Goal: Browse casually

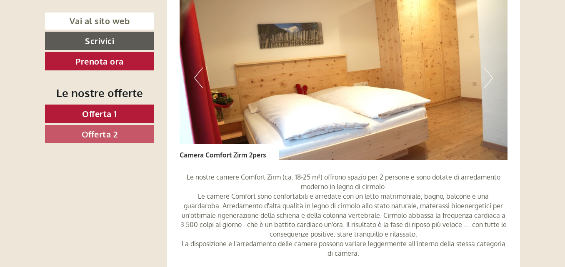
scroll to position [625, 0]
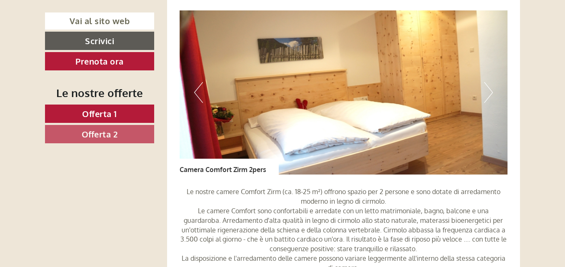
click at [488, 92] on button "Next" at bounding box center [488, 92] width 9 height 21
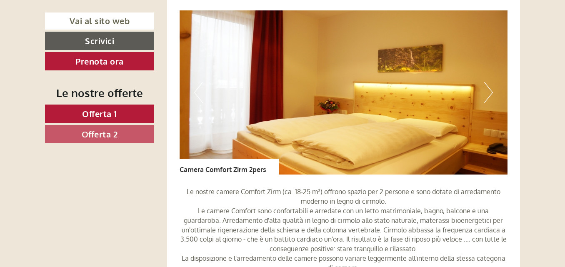
click at [488, 92] on button "Next" at bounding box center [488, 92] width 9 height 21
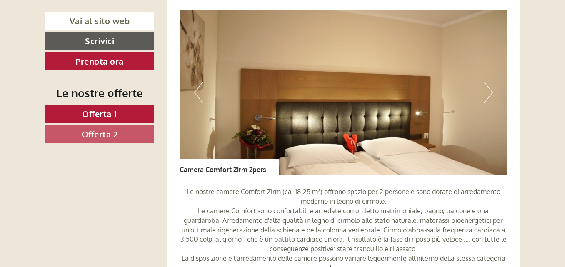
click at [488, 92] on button "Next" at bounding box center [488, 92] width 9 height 21
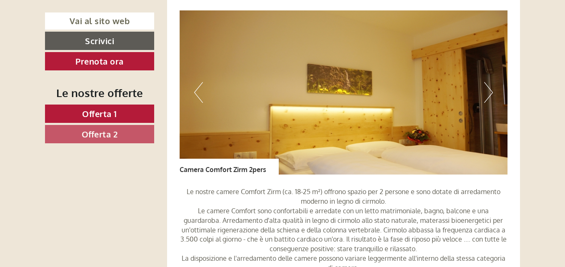
click at [488, 92] on button "Next" at bounding box center [488, 92] width 9 height 21
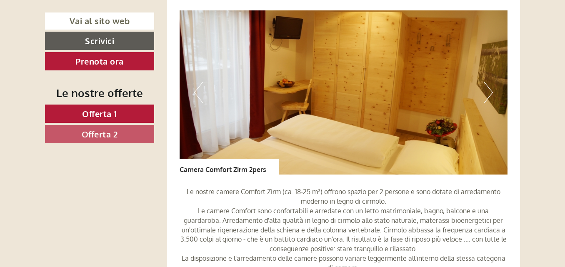
click at [488, 92] on button "Next" at bounding box center [488, 92] width 9 height 21
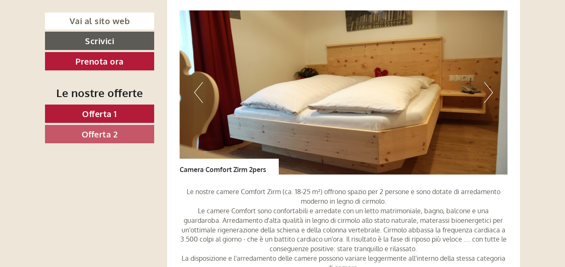
click at [488, 92] on button "Next" at bounding box center [488, 92] width 9 height 21
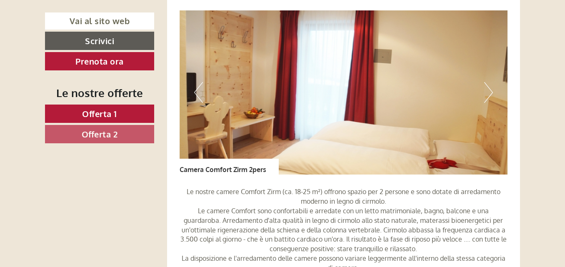
click at [488, 92] on button "Next" at bounding box center [488, 92] width 9 height 21
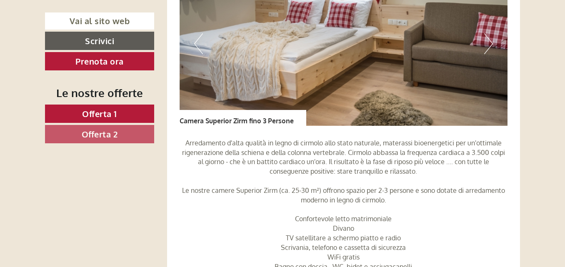
scroll to position [1334, 0]
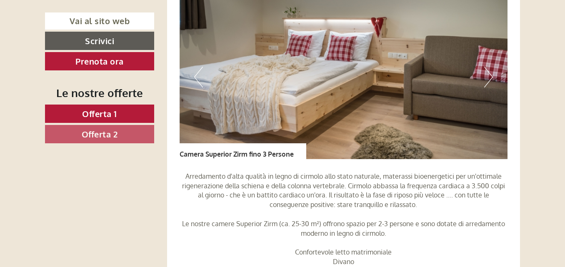
click at [492, 74] on button "Next" at bounding box center [488, 77] width 9 height 21
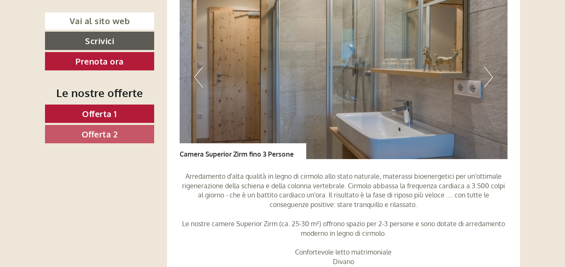
click at [492, 74] on button "Next" at bounding box center [488, 77] width 9 height 21
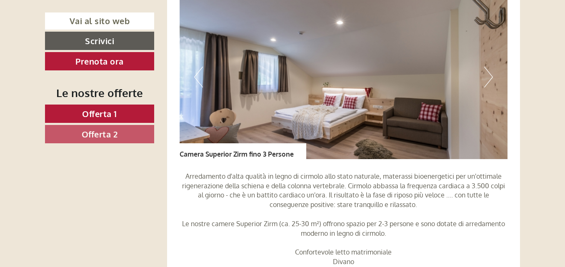
click at [492, 74] on button "Next" at bounding box center [488, 77] width 9 height 21
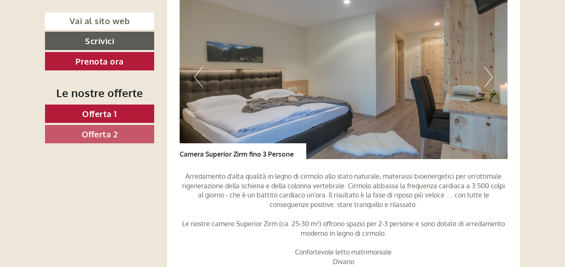
click at [492, 74] on button "Next" at bounding box center [488, 77] width 9 height 21
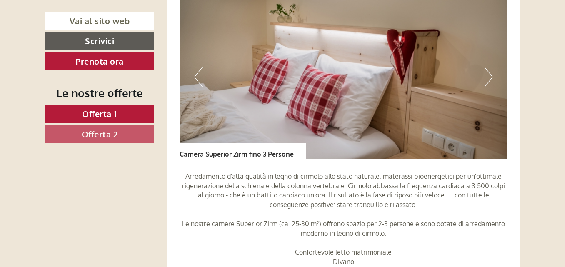
click at [492, 74] on button "Next" at bounding box center [488, 77] width 9 height 21
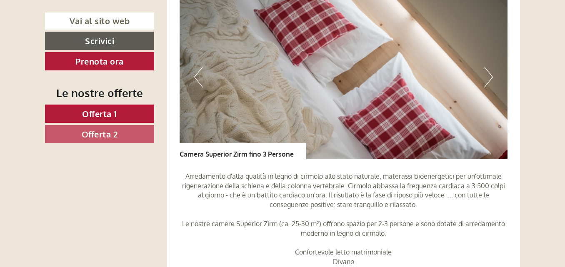
click at [492, 74] on button "Next" at bounding box center [488, 77] width 9 height 21
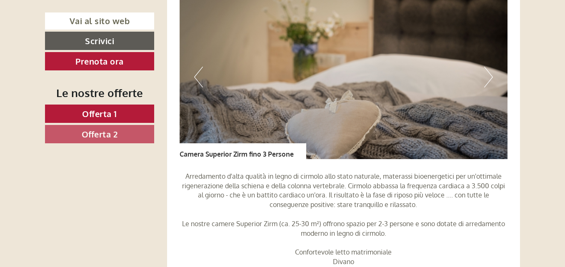
click at [492, 74] on button "Next" at bounding box center [488, 77] width 9 height 21
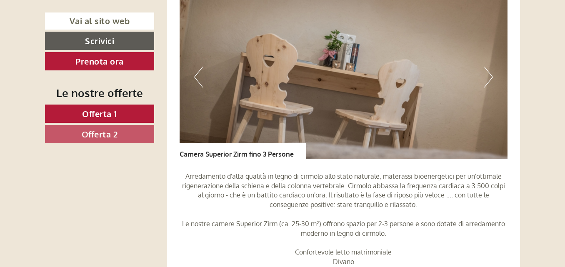
click at [490, 75] on button "Next" at bounding box center [488, 77] width 9 height 21
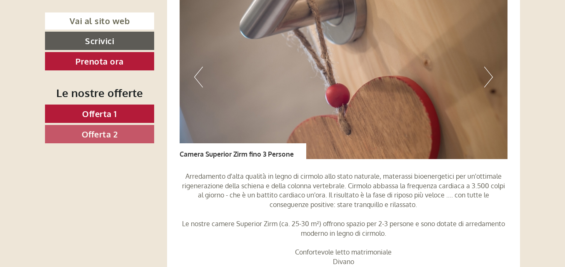
click at [490, 75] on button "Next" at bounding box center [488, 77] width 9 height 21
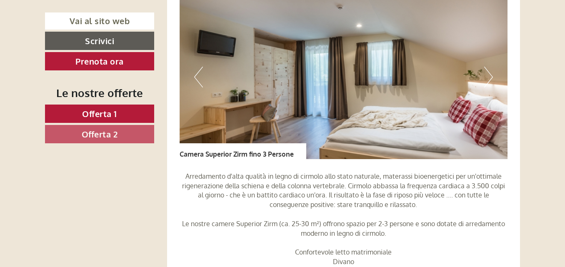
click at [490, 75] on button "Next" at bounding box center [488, 77] width 9 height 21
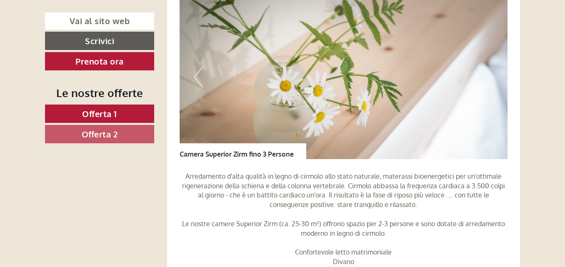
click at [490, 75] on button "Next" at bounding box center [488, 77] width 9 height 21
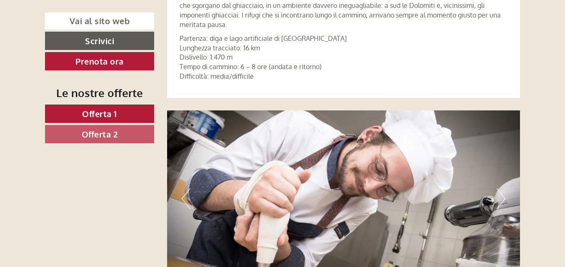
scroll to position [3126, 0]
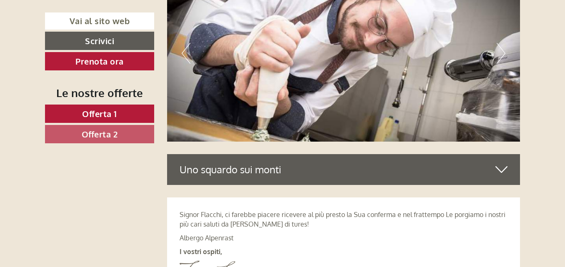
click at [501, 52] on button "Next" at bounding box center [501, 53] width 9 height 21
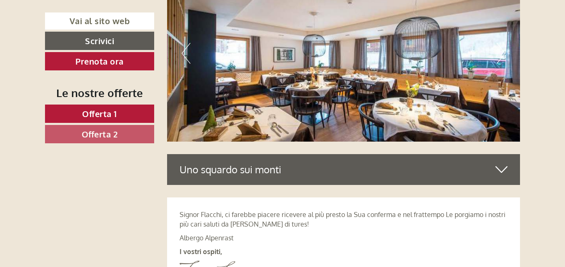
click at [505, 52] on button "Next" at bounding box center [501, 53] width 9 height 21
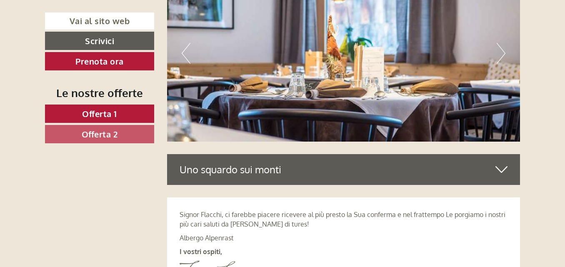
click at [503, 50] on button "Next" at bounding box center [501, 53] width 9 height 21
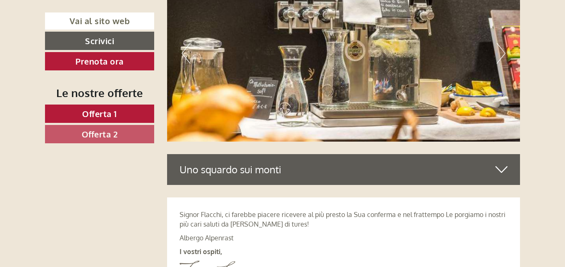
click at [503, 50] on button "Next" at bounding box center [501, 53] width 9 height 21
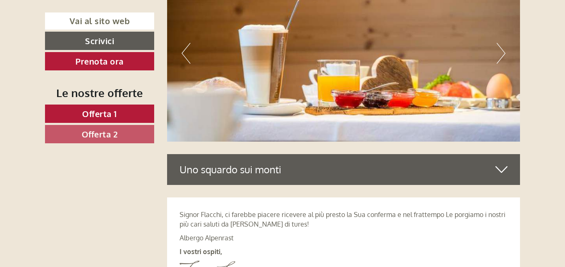
click at [503, 50] on button "Next" at bounding box center [501, 53] width 9 height 21
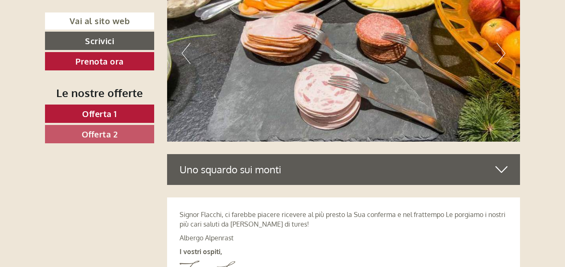
click at [503, 50] on button "Next" at bounding box center [501, 53] width 9 height 21
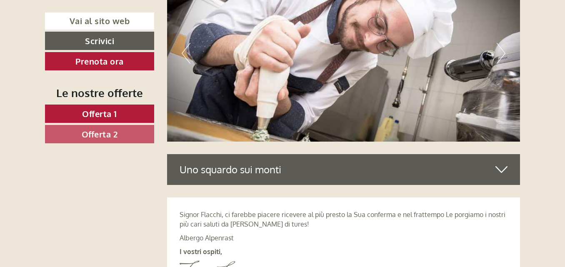
click at [503, 50] on button "Next" at bounding box center [501, 53] width 9 height 21
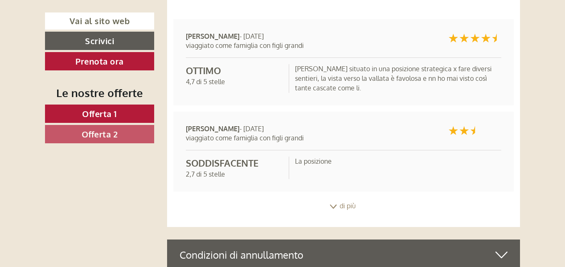
scroll to position [3876, 0]
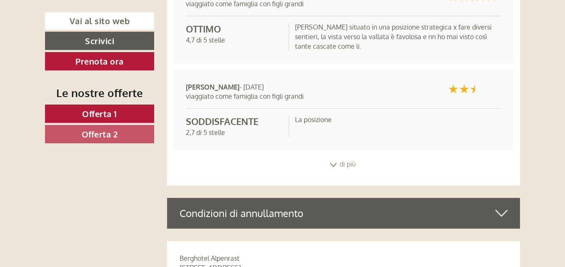
click at [334, 163] on icon at bounding box center [333, 165] width 8 height 4
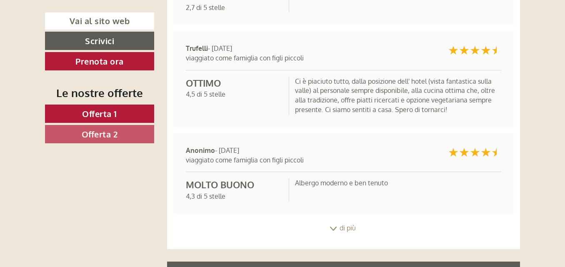
scroll to position [4042, 0]
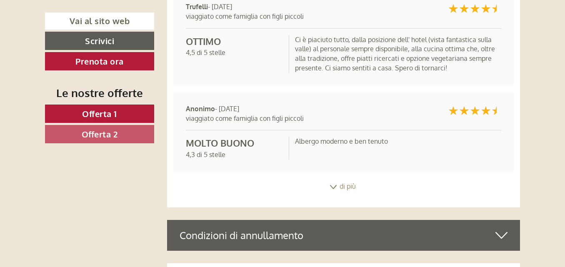
click at [330, 186] on icon at bounding box center [333, 187] width 8 height 4
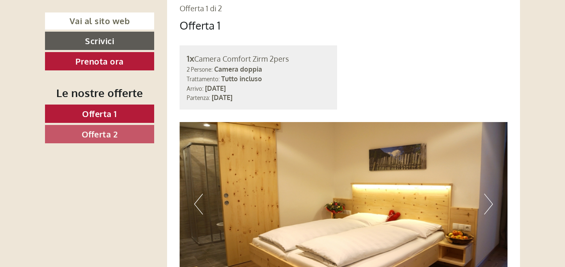
scroll to position [542, 0]
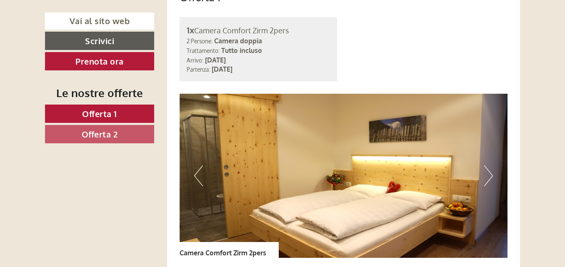
click at [489, 175] on button "Next" at bounding box center [488, 175] width 9 height 21
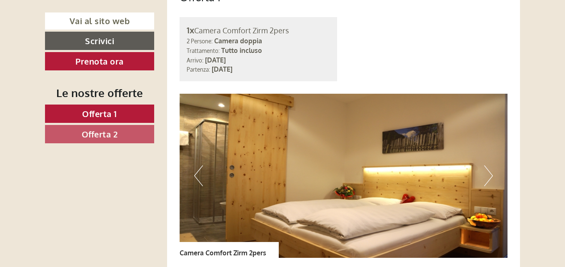
click at [491, 176] on button "Next" at bounding box center [488, 175] width 9 height 21
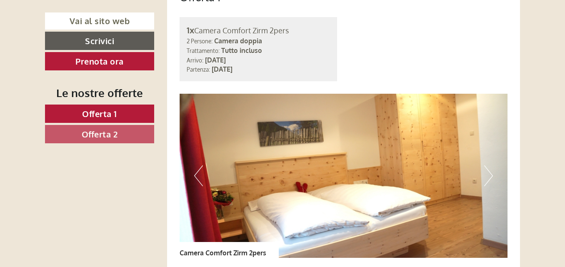
click at [488, 175] on button "Next" at bounding box center [488, 175] width 9 height 21
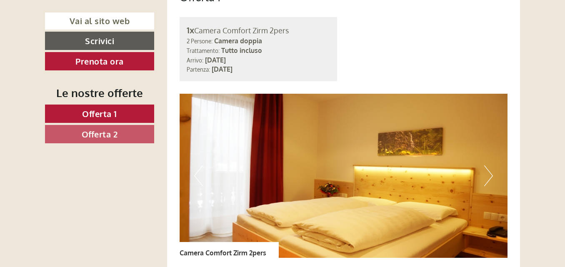
click at [492, 176] on button "Next" at bounding box center [488, 175] width 9 height 21
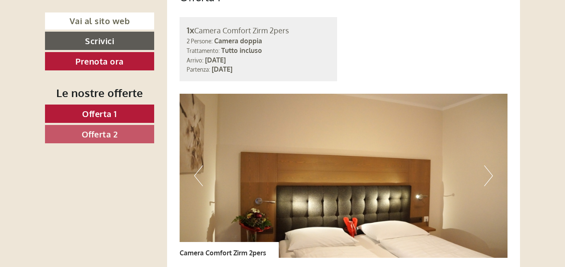
click at [491, 174] on button "Next" at bounding box center [488, 175] width 9 height 21
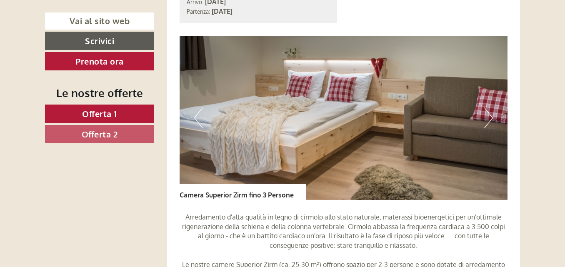
scroll to position [1292, 0]
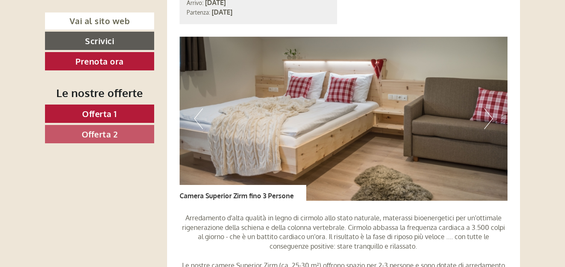
click at [488, 118] on button "Next" at bounding box center [488, 118] width 9 height 21
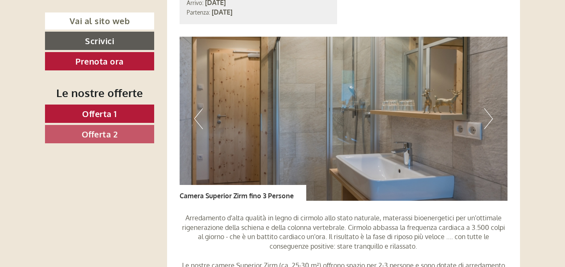
click at [490, 117] on button "Next" at bounding box center [488, 118] width 9 height 21
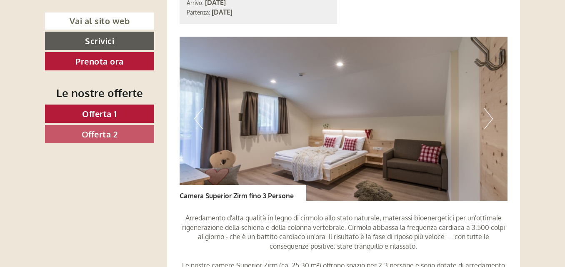
click at [491, 117] on button "Next" at bounding box center [488, 118] width 9 height 21
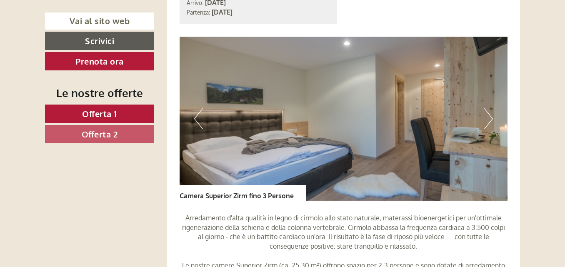
click at [491, 117] on button "Next" at bounding box center [488, 118] width 9 height 21
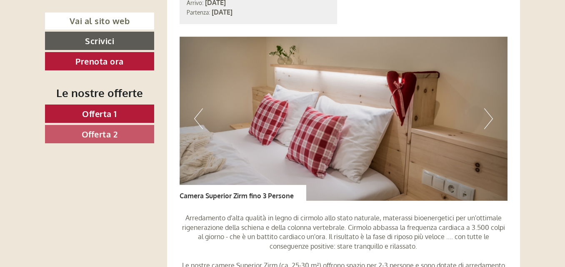
click at [491, 117] on button "Next" at bounding box center [488, 118] width 9 height 21
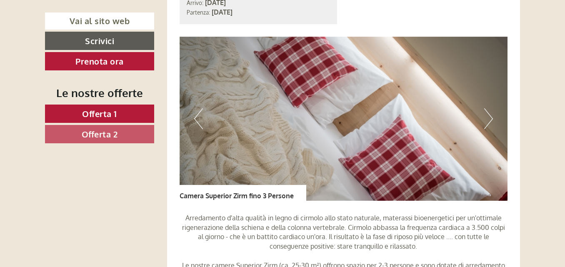
click at [491, 117] on button "Next" at bounding box center [488, 118] width 9 height 21
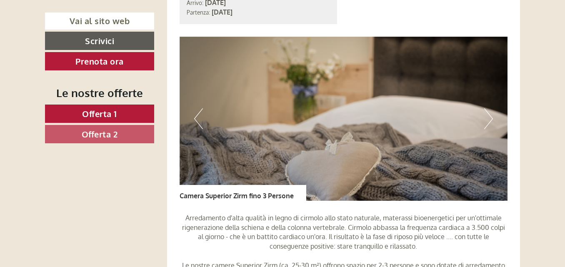
click at [491, 117] on button "Next" at bounding box center [488, 118] width 9 height 21
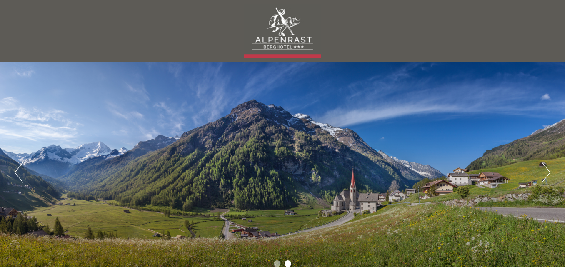
scroll to position [0, 0]
